Goal: Connect with others: Connect with others

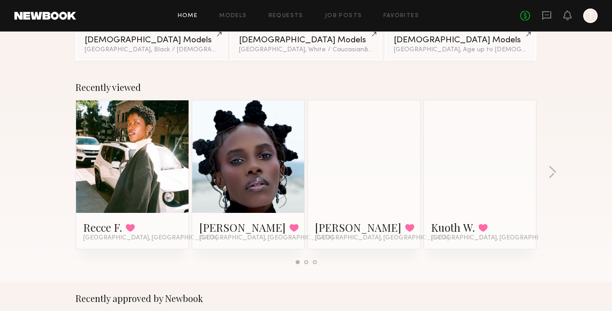
scroll to position [145, 0]
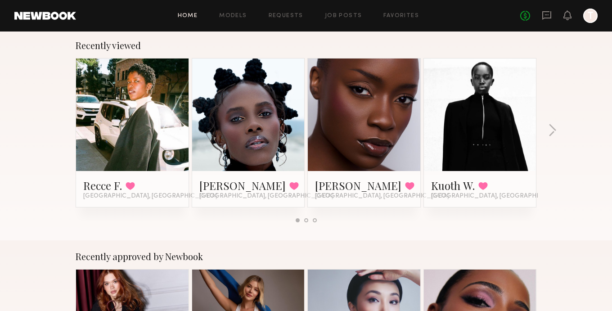
click at [273, 143] on link at bounding box center [248, 115] width 55 height 113
click at [551, 16] on icon at bounding box center [546, 15] width 9 height 9
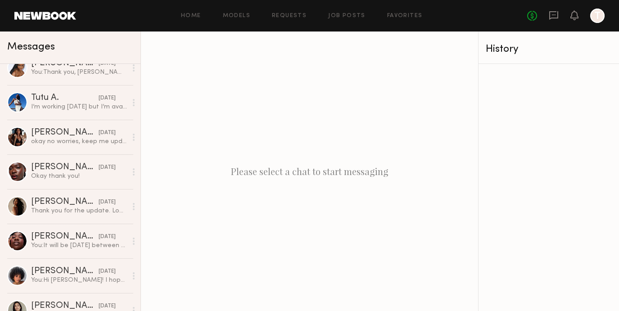
scroll to position [291, 0]
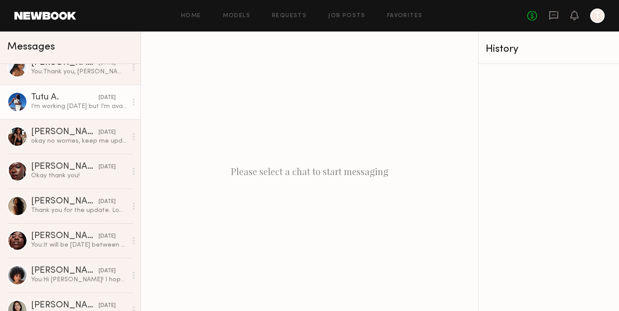
click at [64, 104] on div "I’m working today but I’m available on Sunday ☺️" at bounding box center [79, 106] width 96 height 9
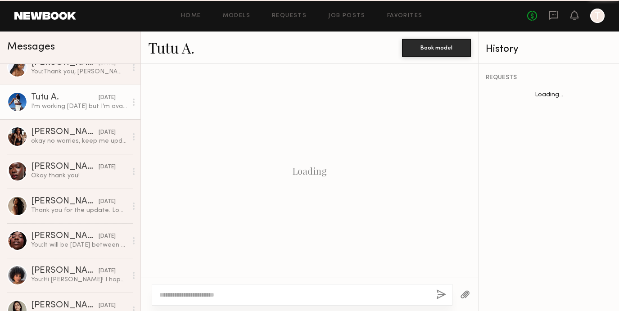
scroll to position [831, 0]
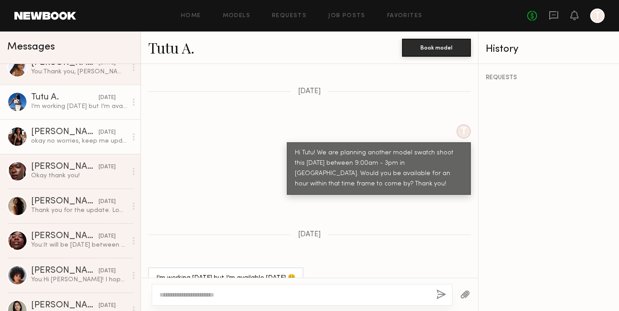
click at [69, 140] on div "okay no worries, keep me updated for the future. thank you!" at bounding box center [79, 141] width 96 height 9
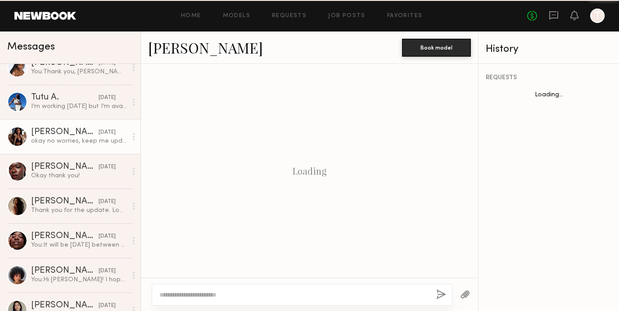
scroll to position [684, 0]
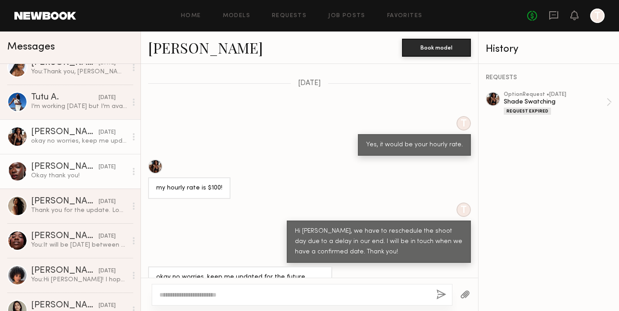
click at [83, 172] on div "Okay thank you!" at bounding box center [79, 176] width 96 height 9
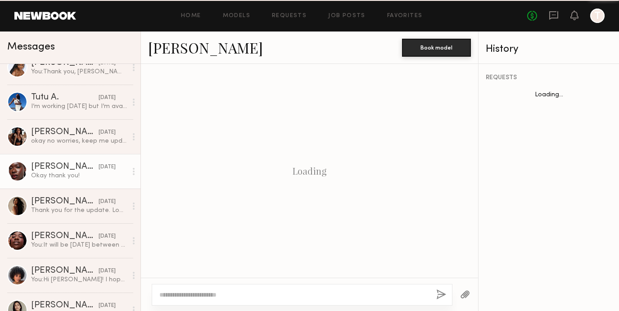
scroll to position [597, 0]
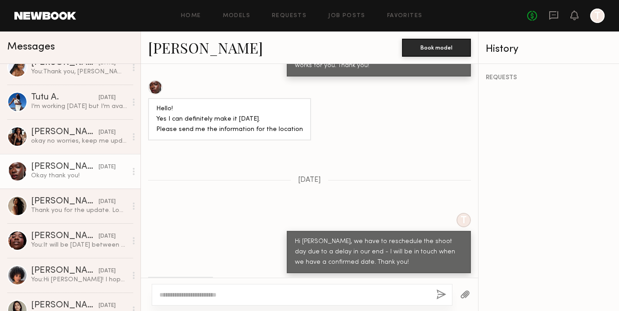
click at [184, 51] on link "Diana E." at bounding box center [205, 47] width 115 height 19
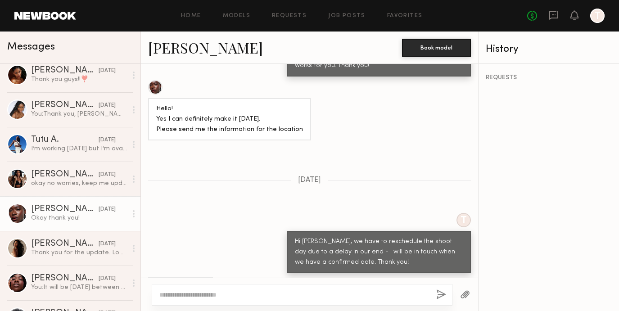
scroll to position [250, 0]
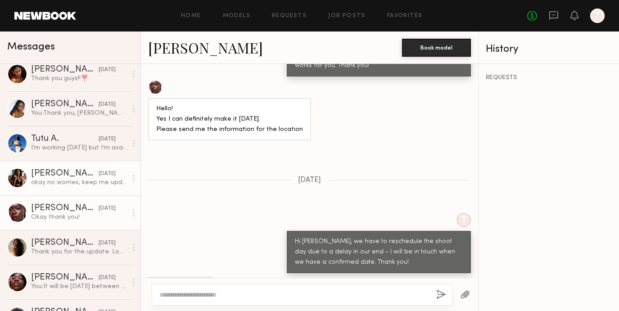
click at [75, 175] on div "nafia m." at bounding box center [65, 173] width 68 height 9
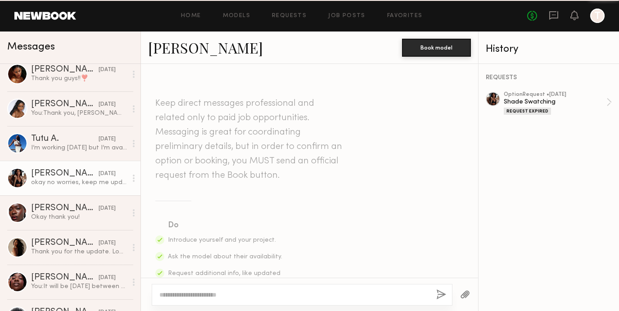
scroll to position [684, 0]
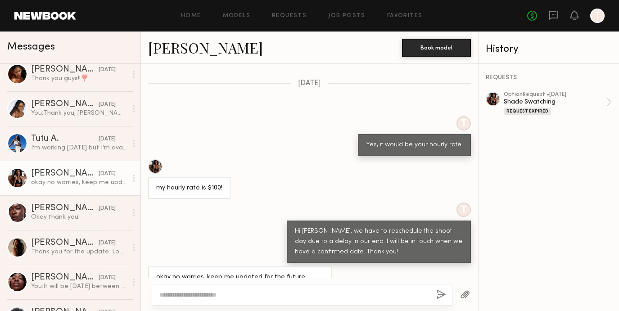
click at [189, 51] on link "nafia m." at bounding box center [205, 47] width 115 height 19
click at [176, 51] on link "nafia m." at bounding box center [205, 47] width 115 height 19
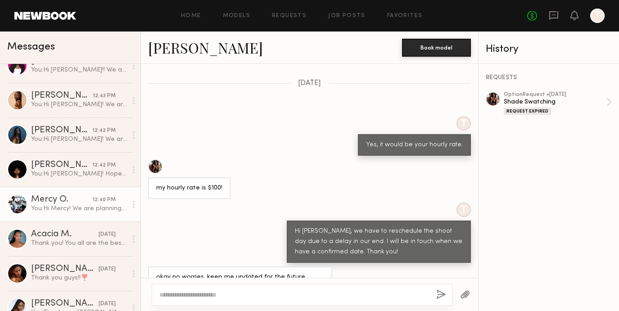
scroll to position [45, 0]
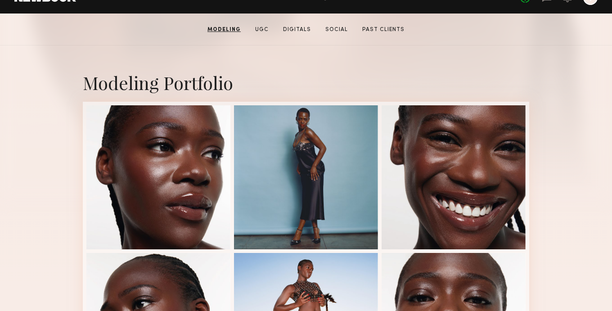
scroll to position [177, 0]
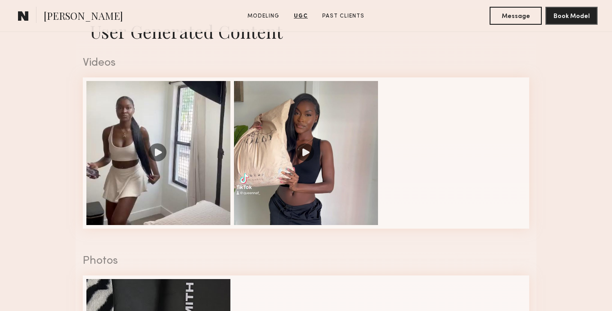
scroll to position [867, 0]
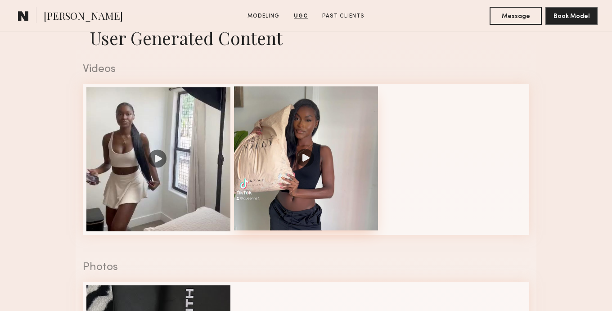
click at [311, 158] on div at bounding box center [306, 158] width 144 height 144
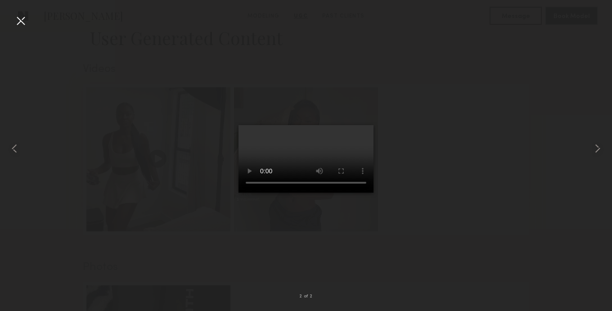
click at [20, 19] on div at bounding box center [21, 21] width 14 height 14
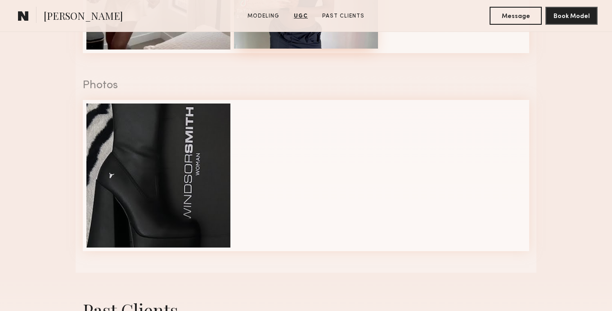
scroll to position [906, 0]
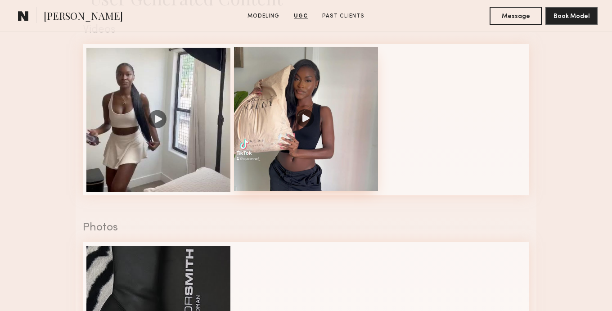
click at [308, 117] on div at bounding box center [306, 119] width 144 height 144
